Goal: Information Seeking & Learning: Understand process/instructions

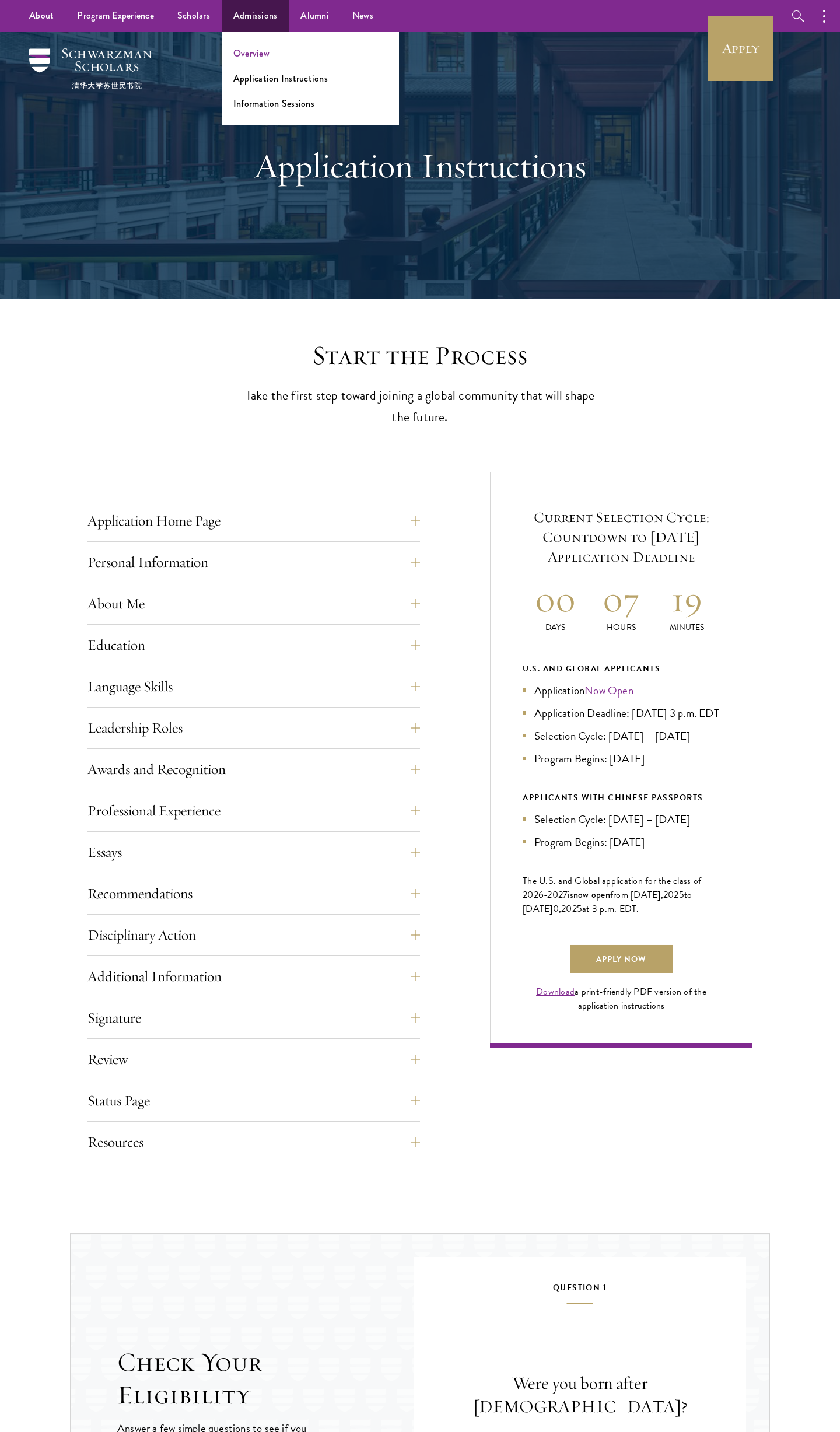
click at [252, 54] on link "Overview" at bounding box center [252, 53] width 36 height 13
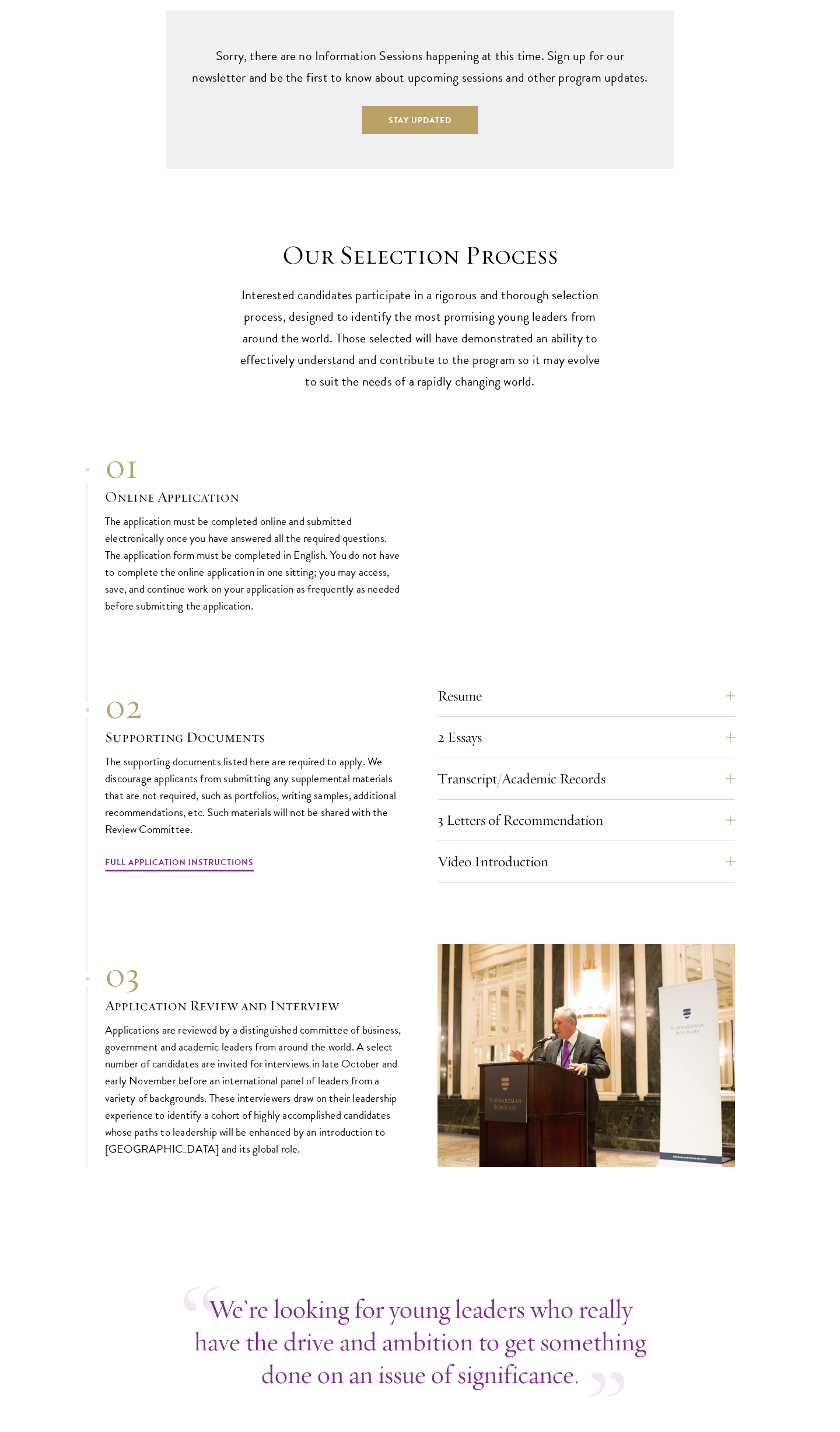
scroll to position [3448, 0]
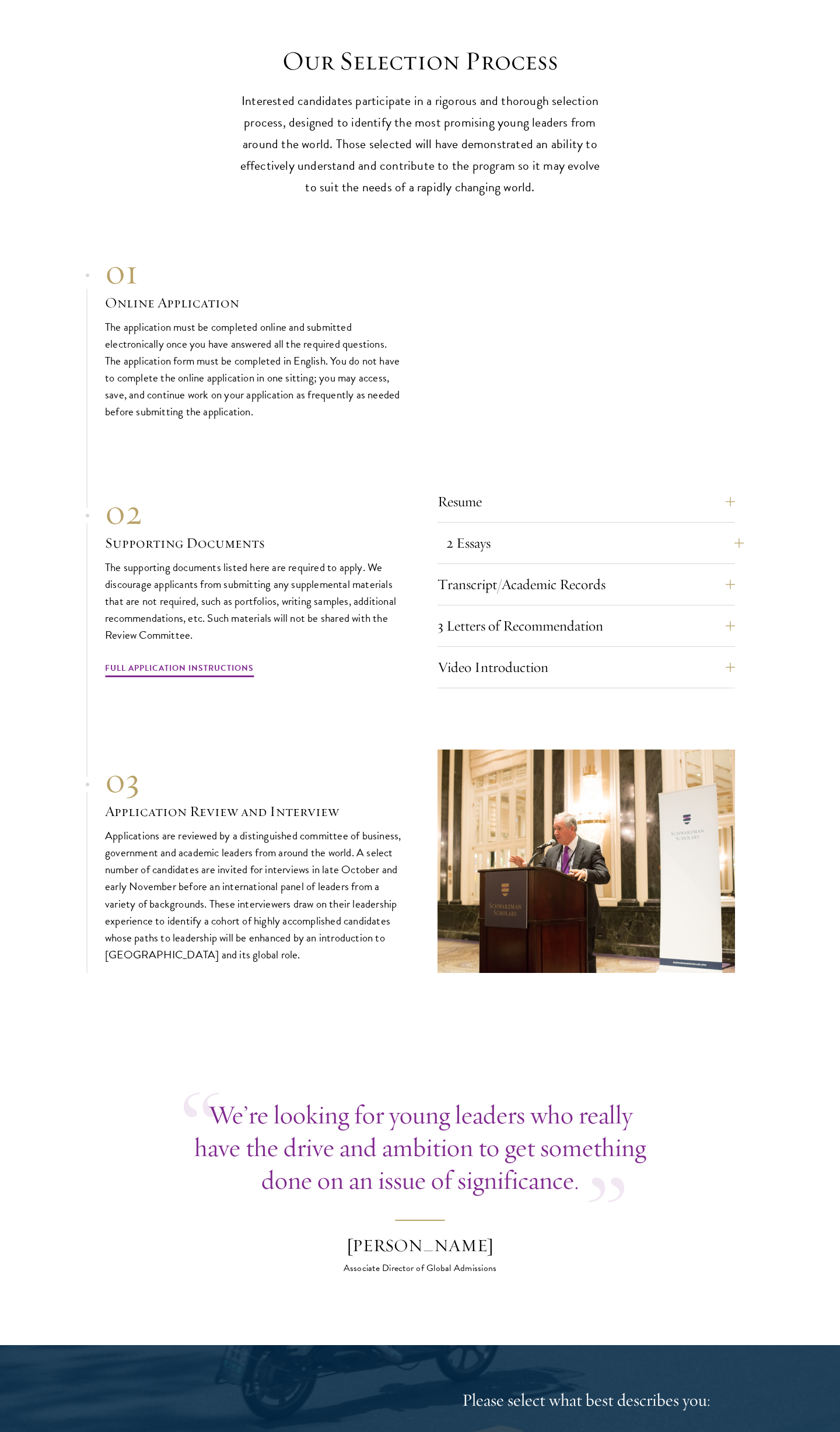
click at [610, 529] on button "2 Essays" at bounding box center [595, 543] width 298 height 28
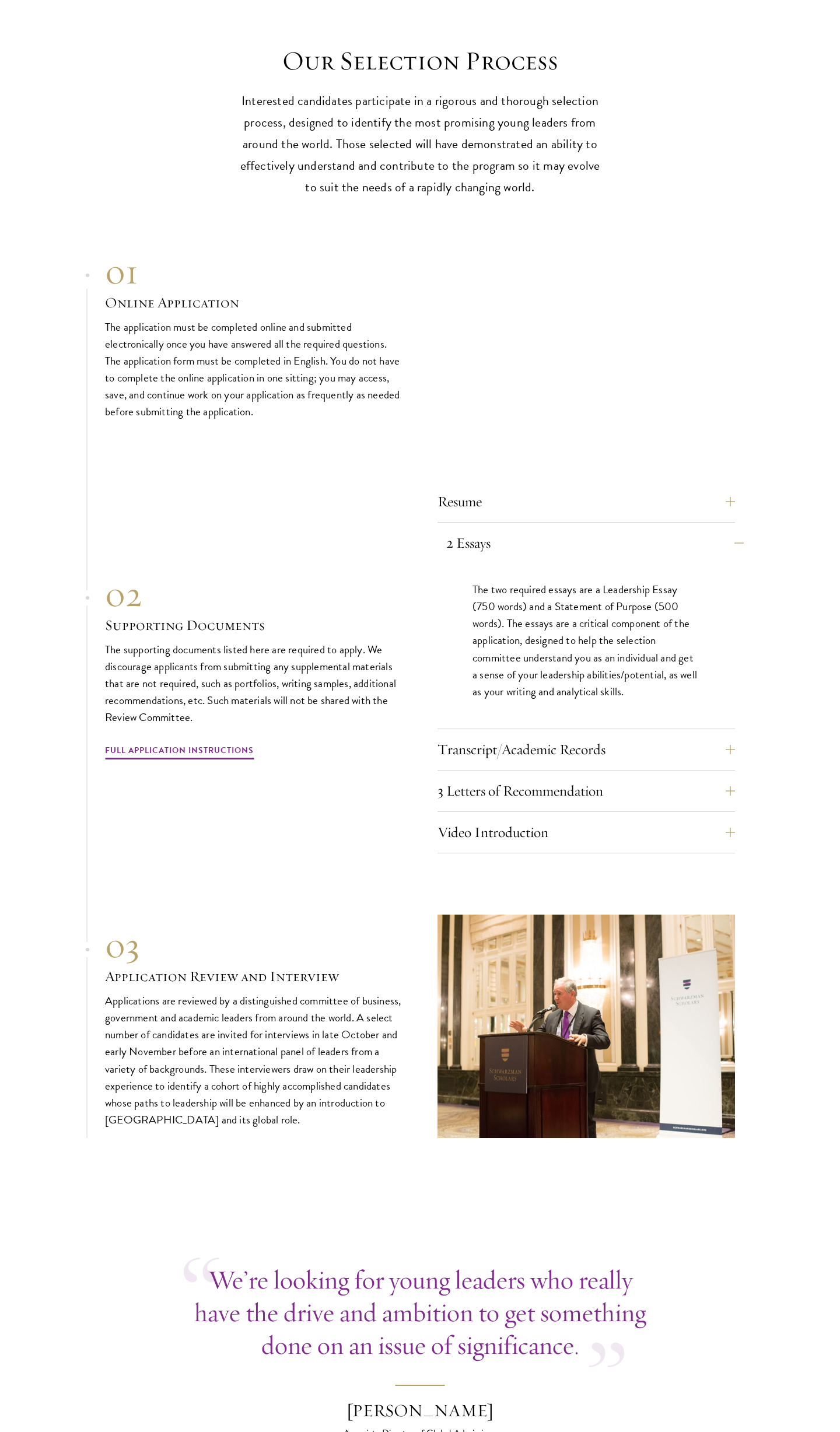
click at [610, 529] on button "2 Essays" at bounding box center [595, 543] width 298 height 28
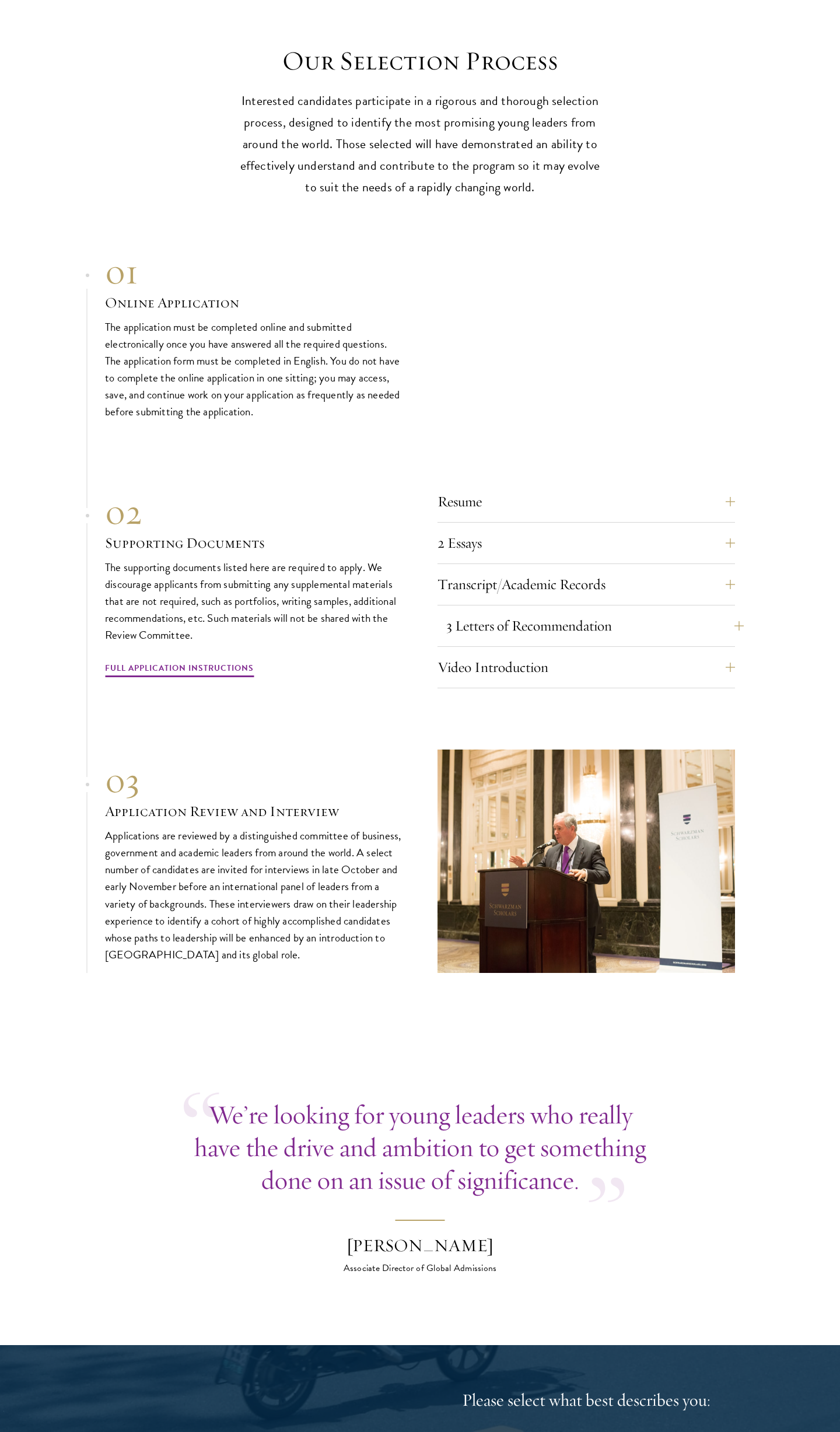
click at [578, 612] on button "3 Letters of Recommendation" at bounding box center [595, 625] width 298 height 28
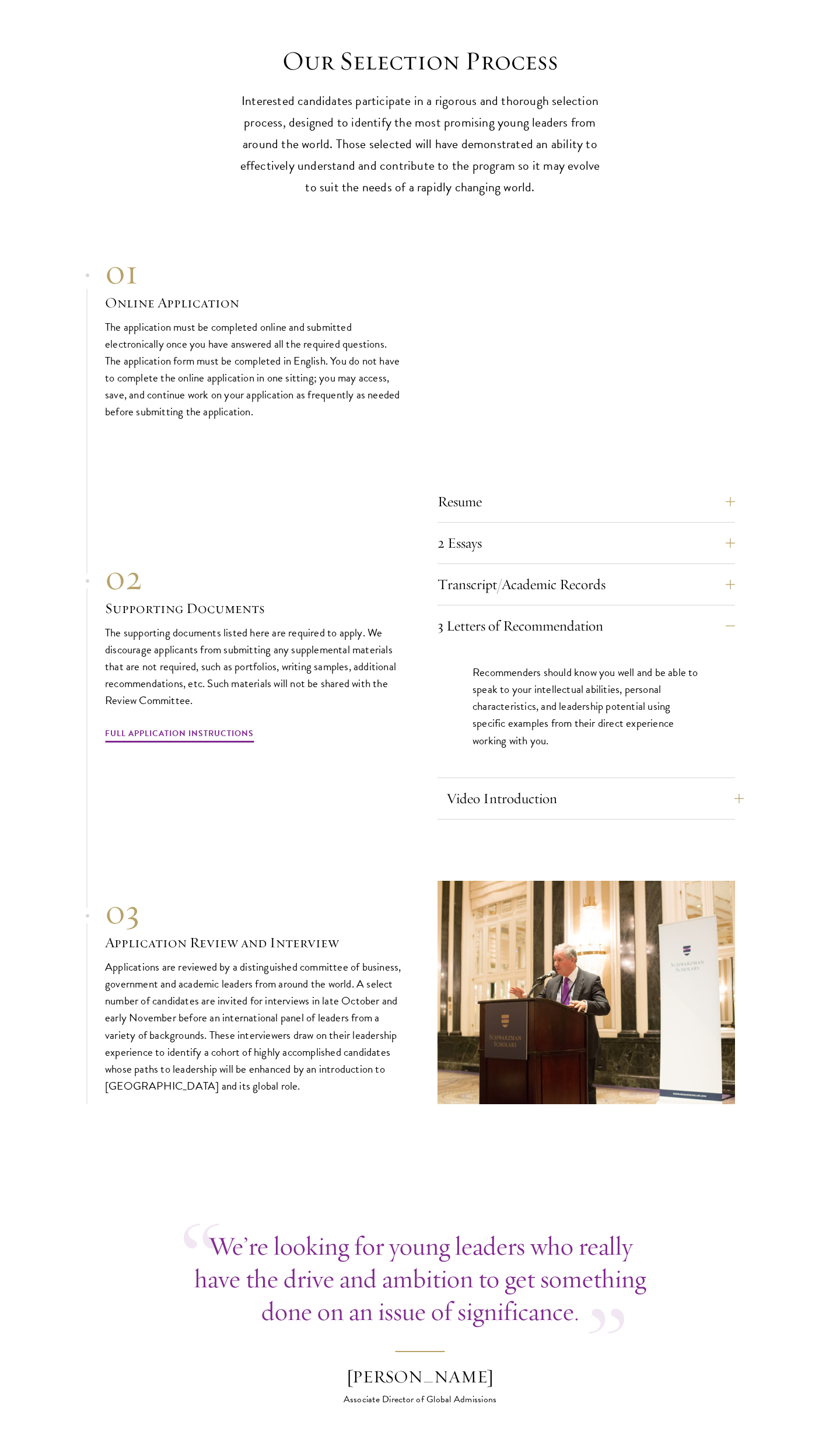
click at [509, 785] on button "Video Introduction" at bounding box center [595, 798] width 298 height 28
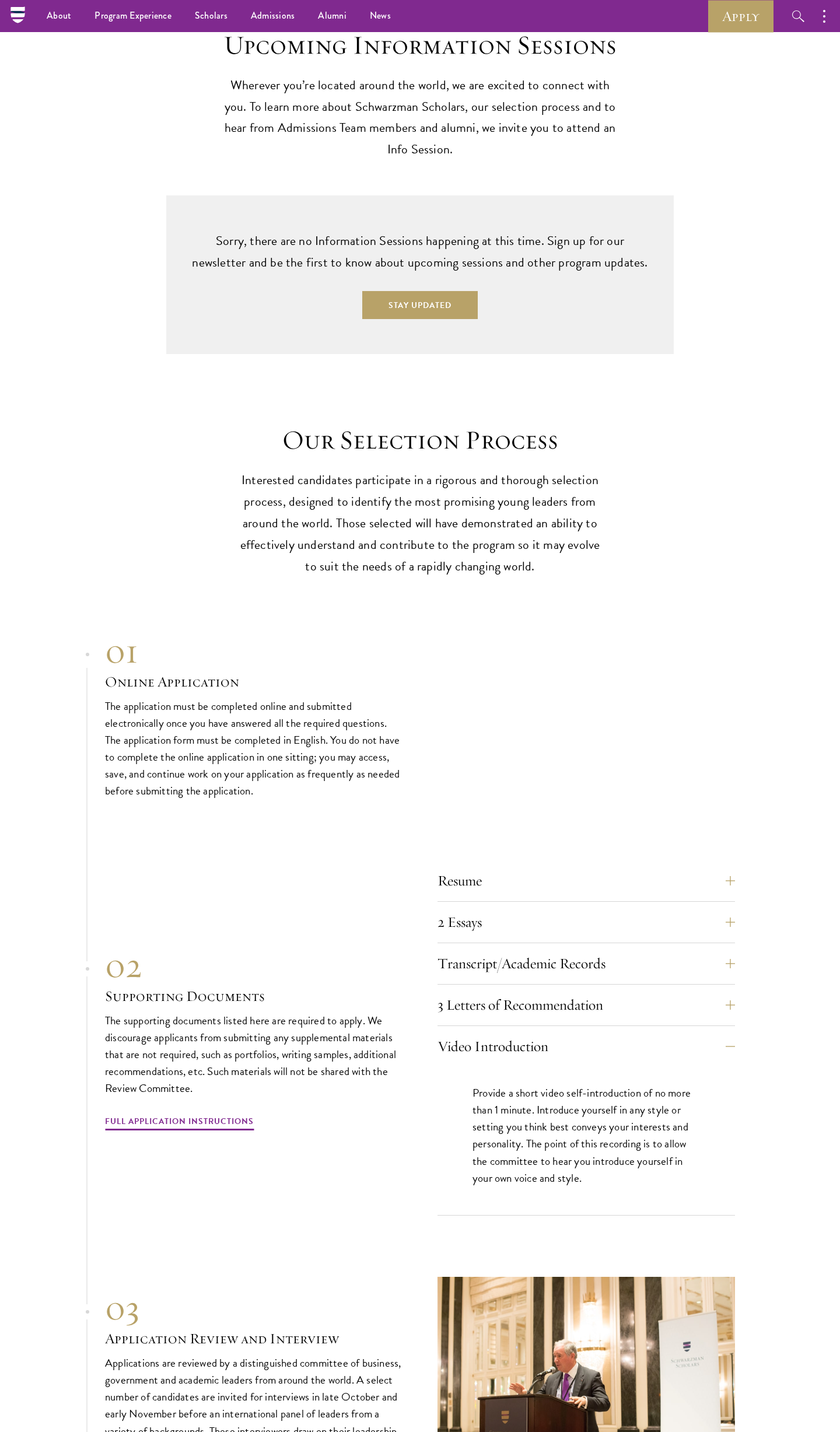
scroll to position [3043, 0]
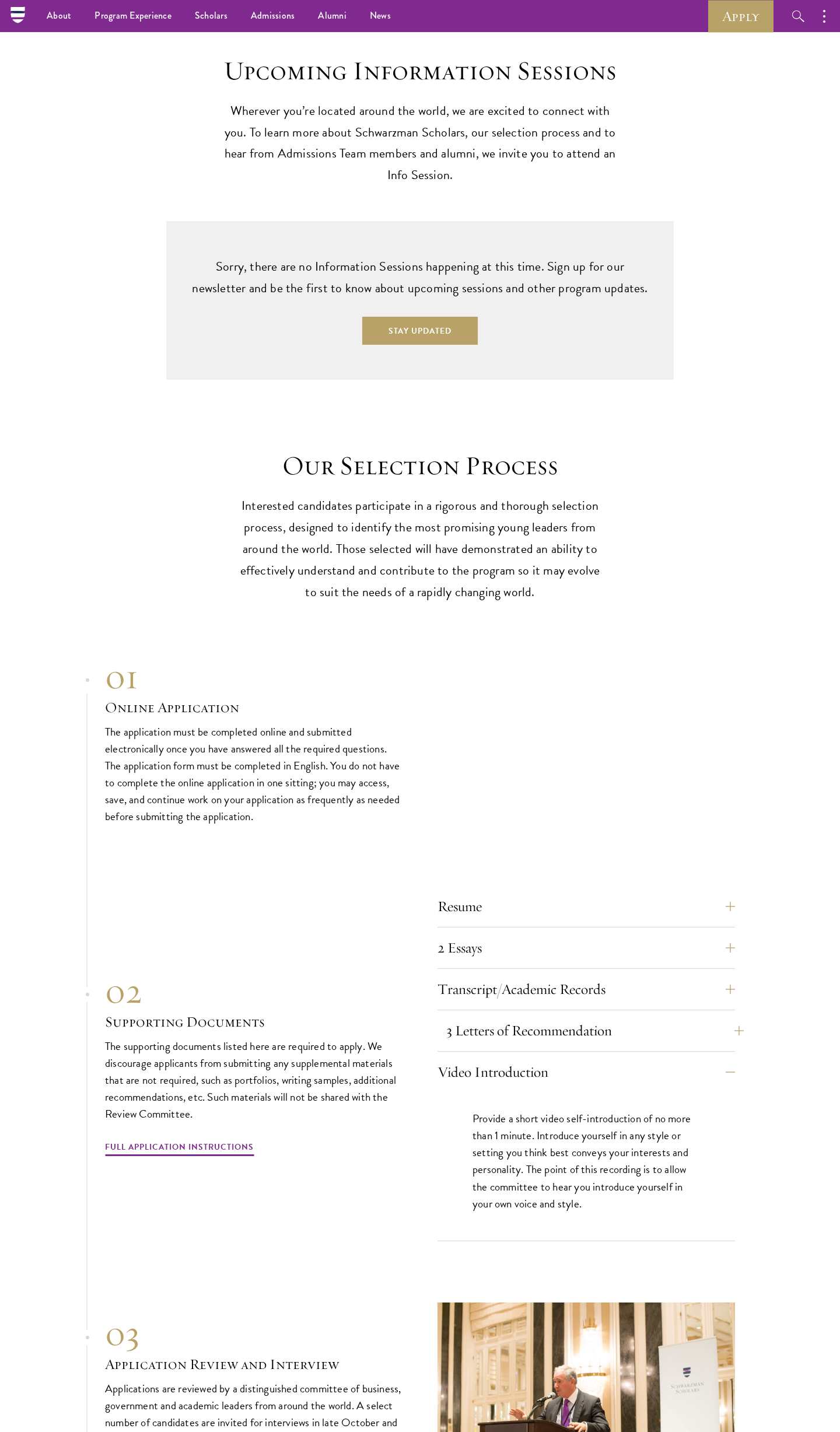
click at [534, 1017] on button "3 Letters of Recommendation" at bounding box center [595, 1031] width 298 height 28
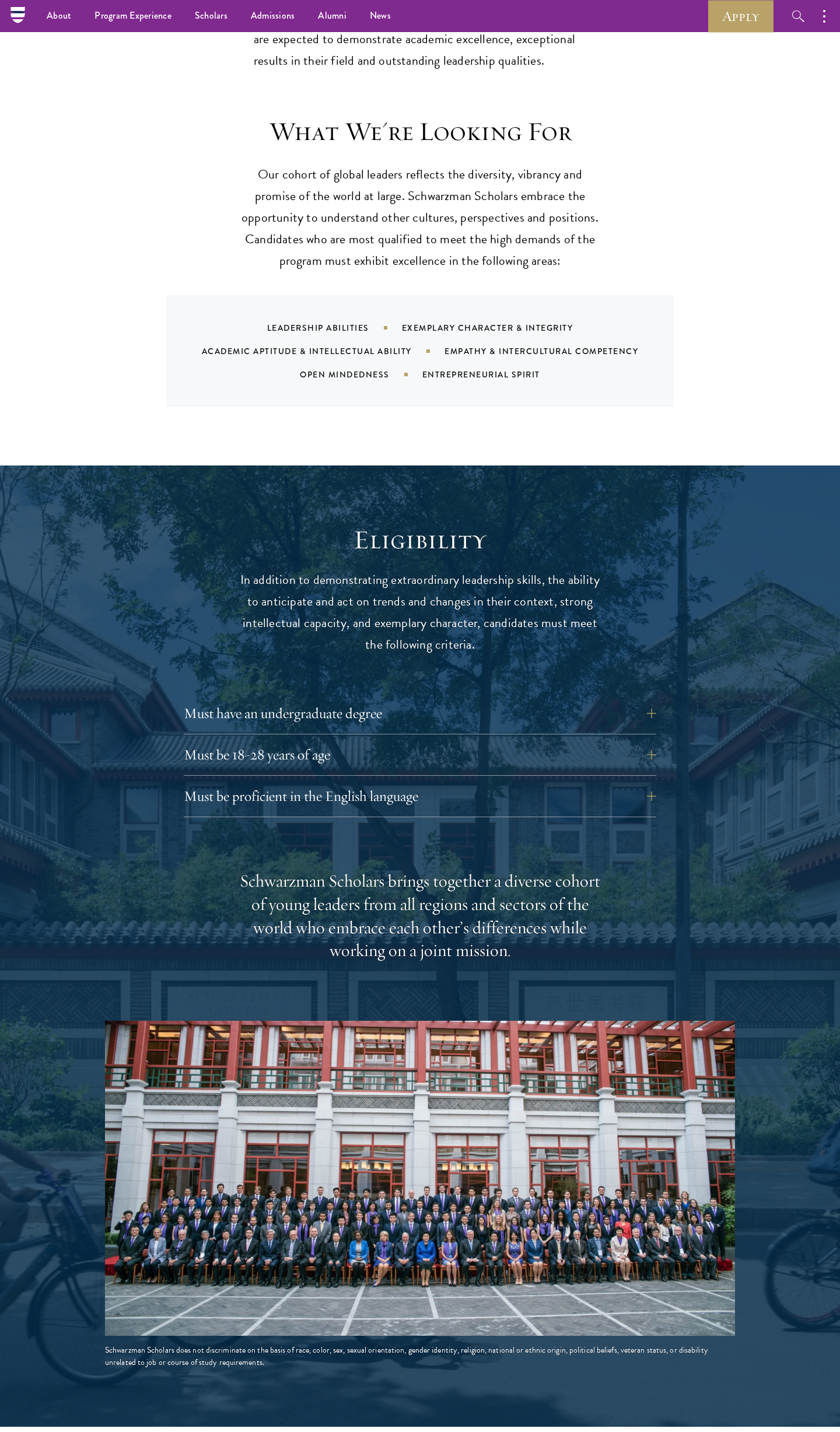
scroll to position [559, 0]
